Goal: Information Seeking & Learning: Find contact information

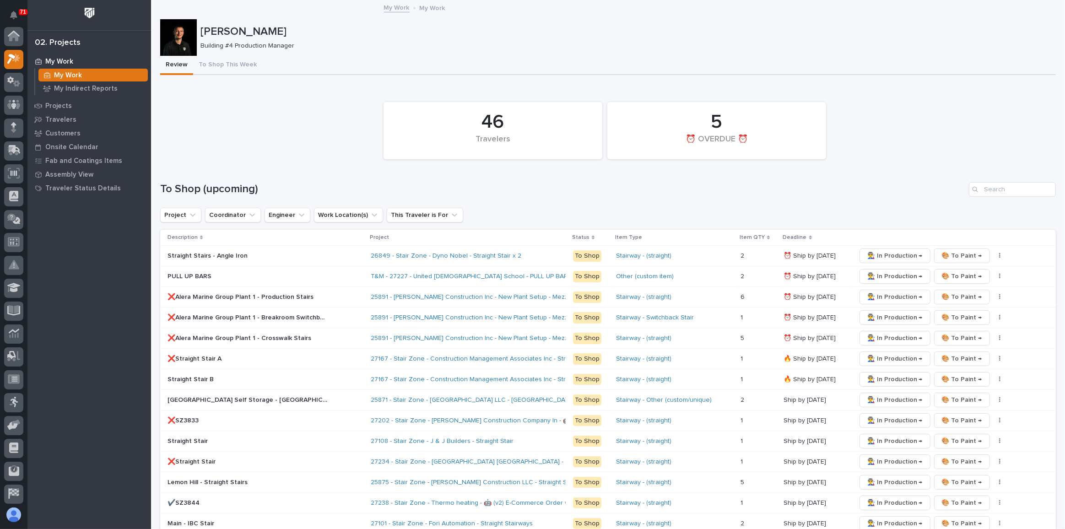
scroll to position [22, 0]
click at [10, 116] on div at bounding box center [13, 107] width 19 height 23
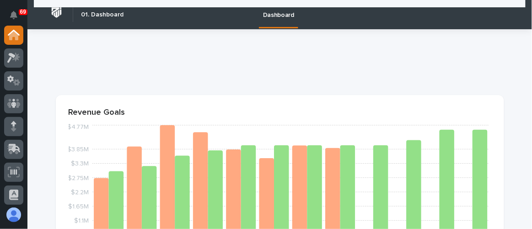
scroll to position [624, 0]
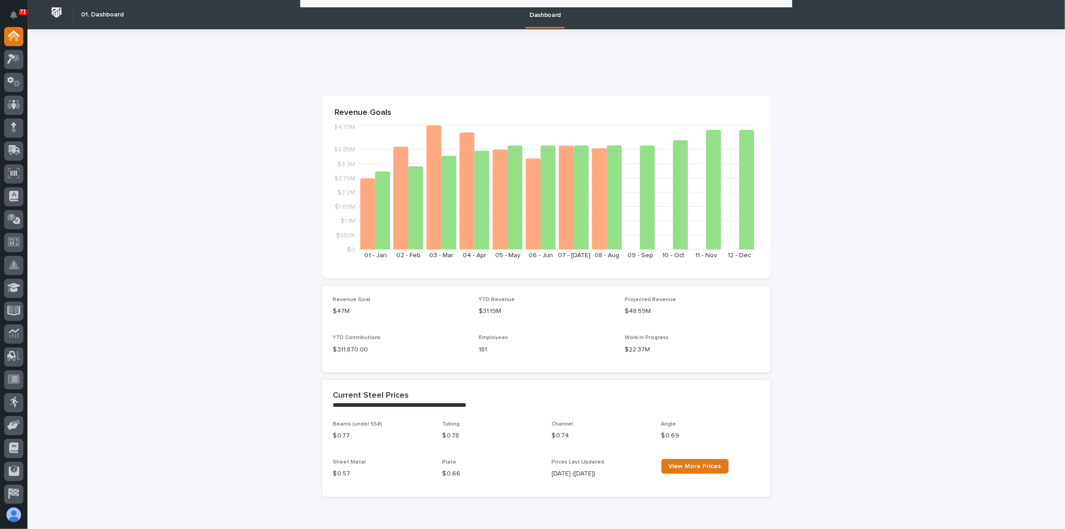
scroll to position [665, 0]
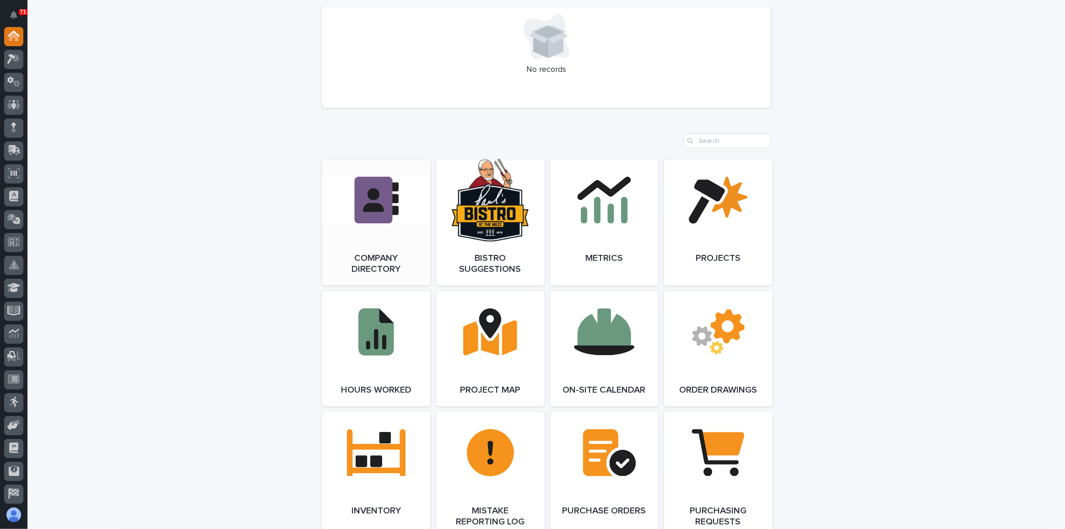
click at [384, 192] on link "Open Link" at bounding box center [376, 222] width 108 height 126
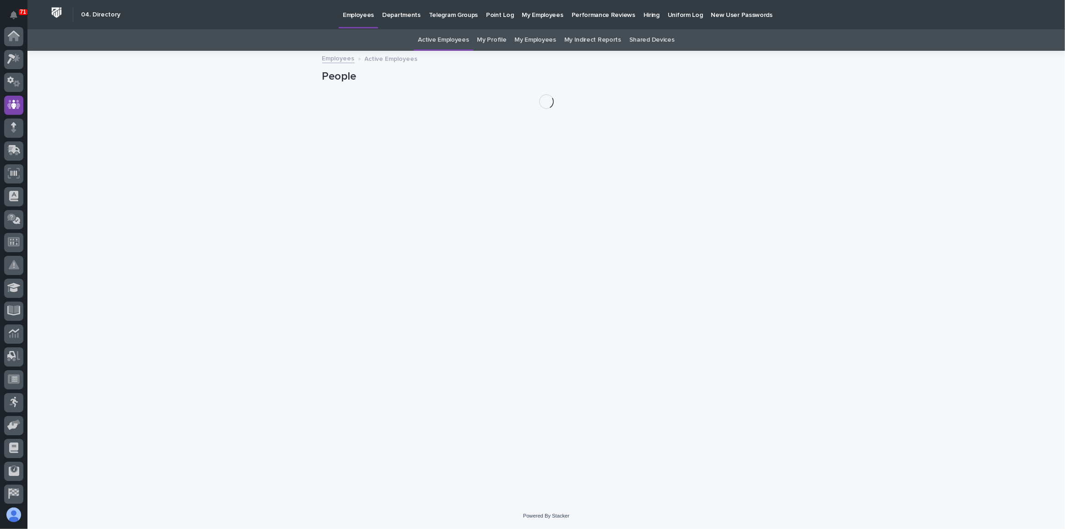
scroll to position [68, 0]
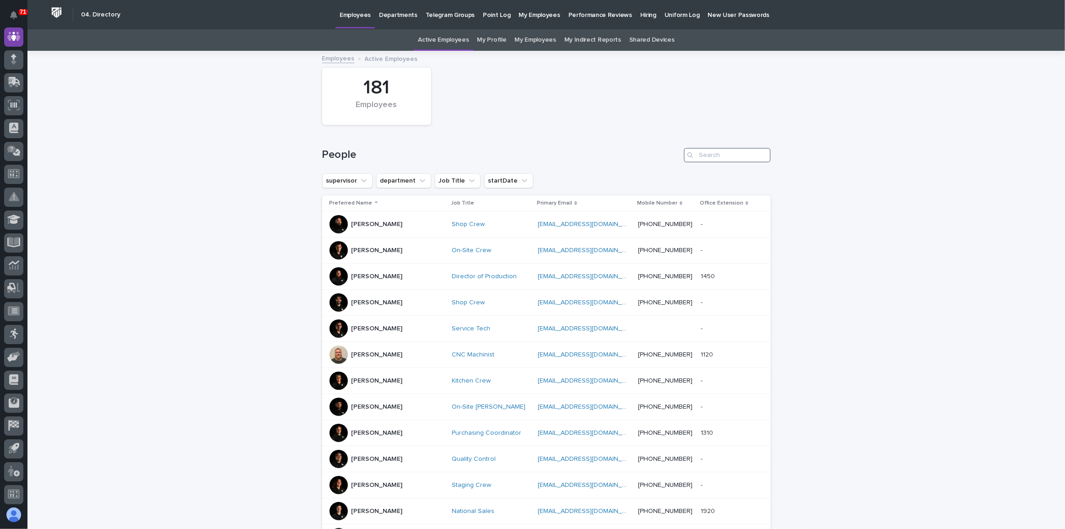
click at [716, 151] on input "Search" at bounding box center [727, 155] width 87 height 15
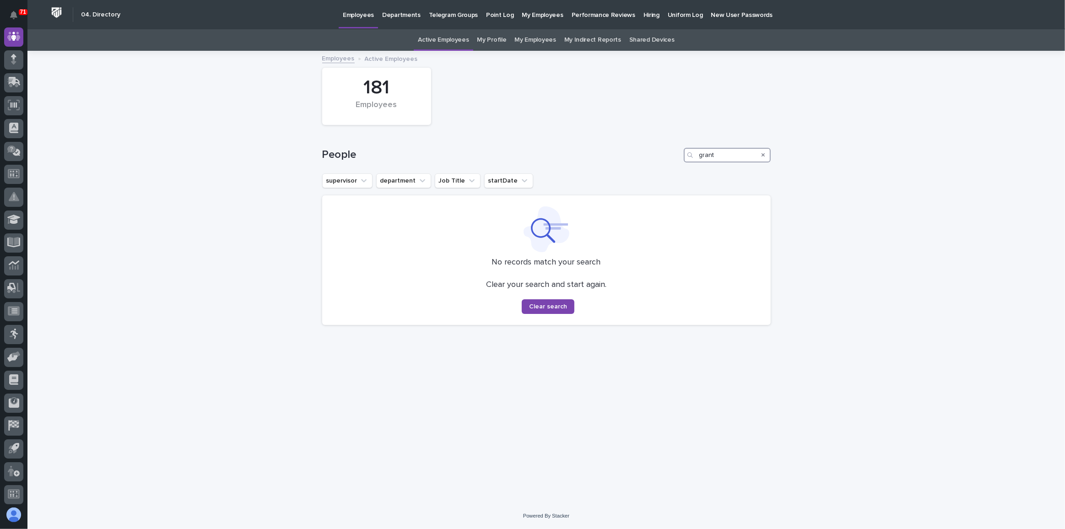
drag, startPoint x: 719, startPoint y: 153, endPoint x: 689, endPoint y: 151, distance: 30.3
click at [689, 151] on div "grant" at bounding box center [727, 155] width 87 height 15
type input "c"
type input "G"
type input "C"
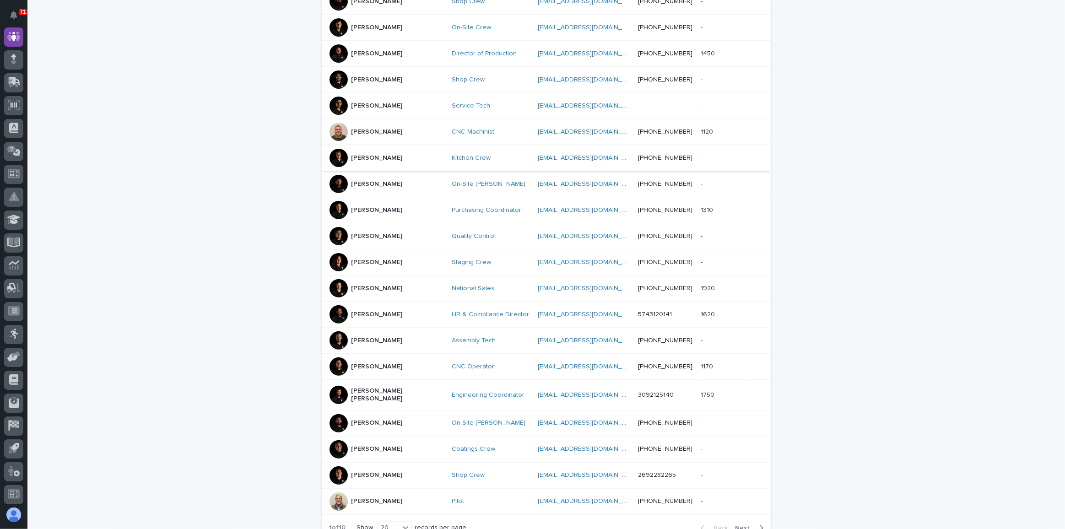
scroll to position [304, 0]
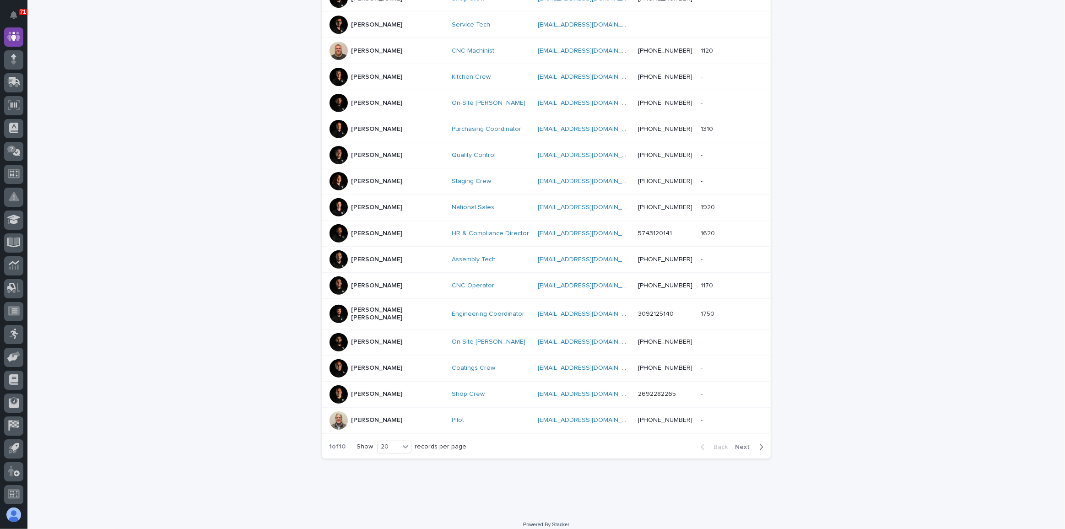
drag, startPoint x: 741, startPoint y: 438, endPoint x: 717, endPoint y: 432, distance: 24.6
click at [741, 444] on span "Next" at bounding box center [745, 447] width 20 height 6
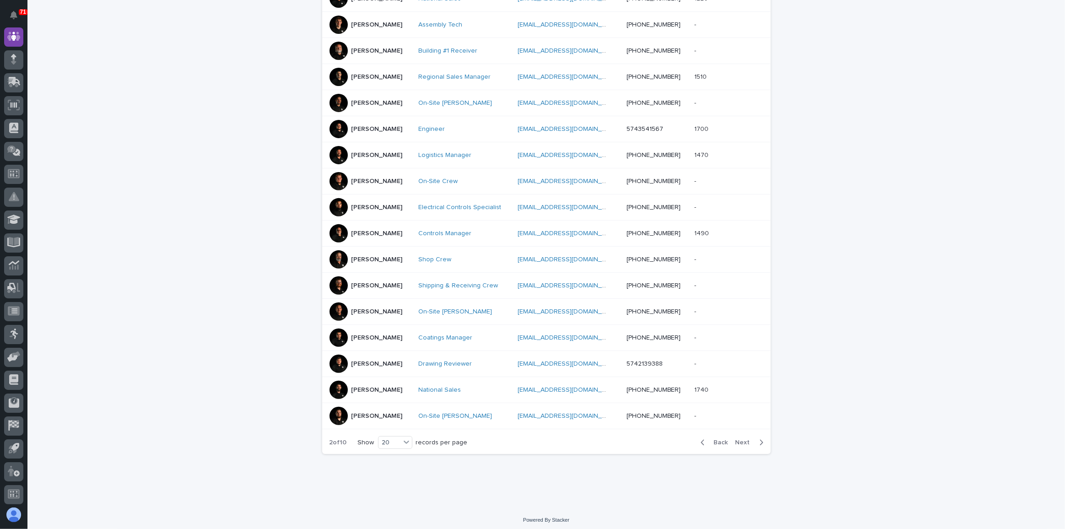
click at [746, 439] on span "Next" at bounding box center [745, 442] width 20 height 6
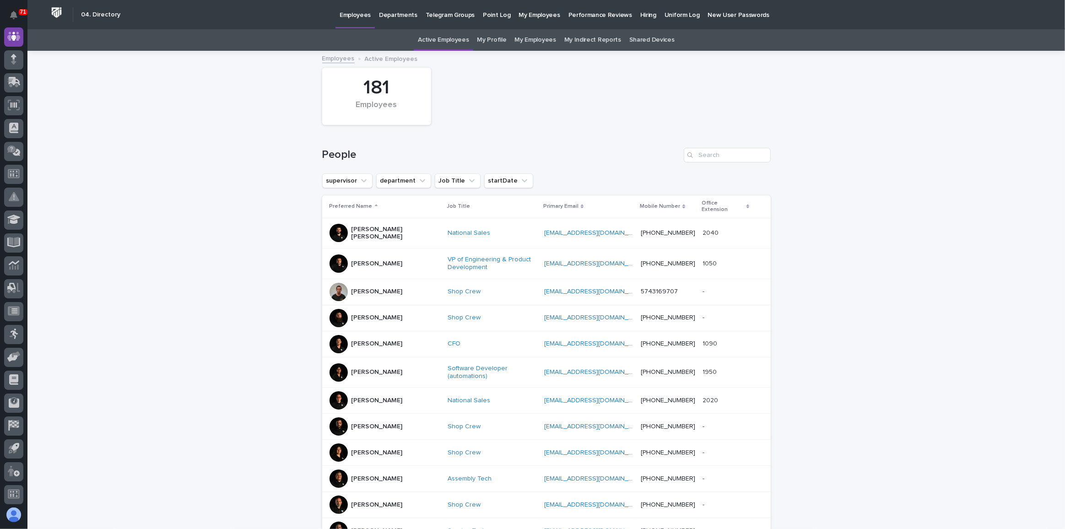
click at [34, 120] on div "Loading... Saving… Loading... Saving… 181 Employees People supervisor departmen…" at bounding box center [545, 441] width 1037 height 779
